Goal: Check status: Check status

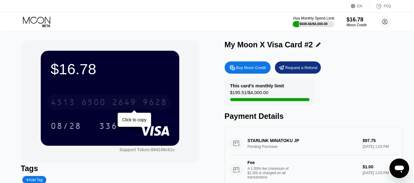
click at [167, 105] on div "9628" at bounding box center [154, 103] width 24 height 10
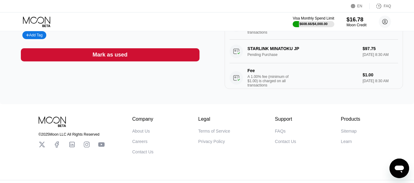
scroll to position [163, 0]
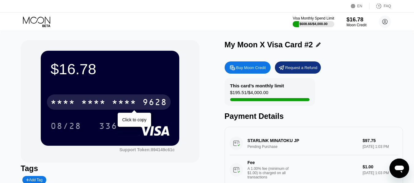
click at [138, 96] on div "* * * * * * * * * * * * 9628" at bounding box center [109, 102] width 124 height 15
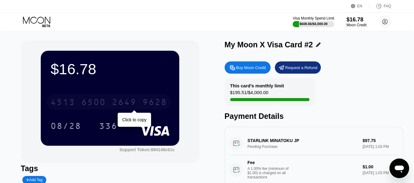
click at [138, 105] on div "[CREDIT_CARD_NUMBER]" at bounding box center [109, 102] width 124 height 15
